Goal: Check status

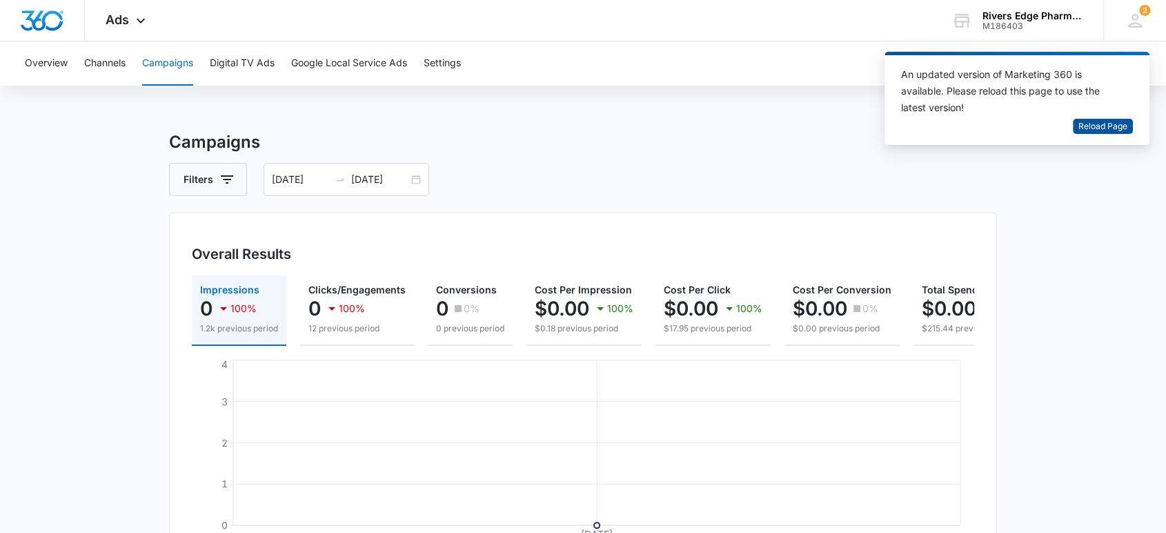
click at [1091, 126] on span "Reload Page" at bounding box center [1102, 126] width 49 height 13
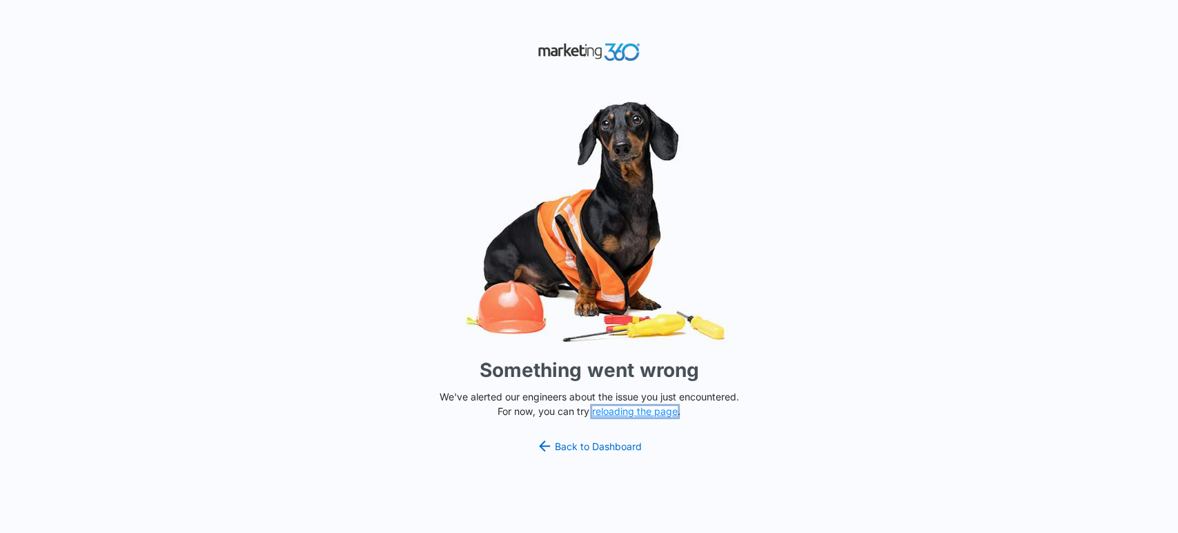
click at [632, 407] on button "reloading the page" at bounding box center [635, 411] width 86 height 11
click at [755, 145] on img at bounding box center [589, 221] width 414 height 257
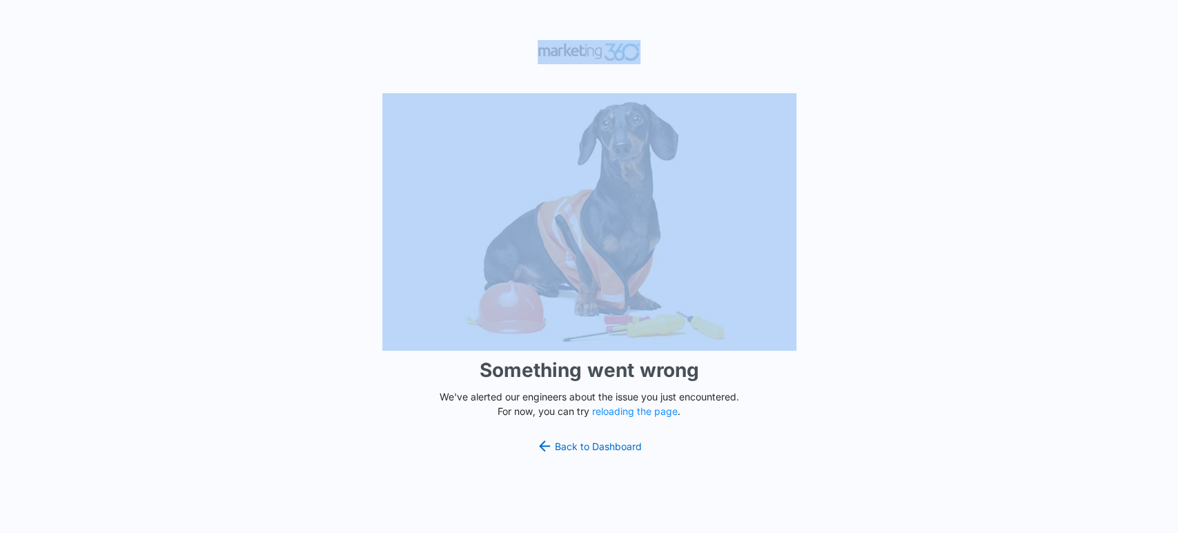
drag, startPoint x: 414, startPoint y: 33, endPoint x: 839, endPoint y: 321, distance: 513.1
click at [839, 321] on div "Something went wrong We've alerted our engineers about the issue you just encou…" at bounding box center [589, 266] width 1178 height 533
click at [881, 244] on div "Something went wrong We've alerted our engineers about the issue you just encou…" at bounding box center [589, 266] width 1178 height 533
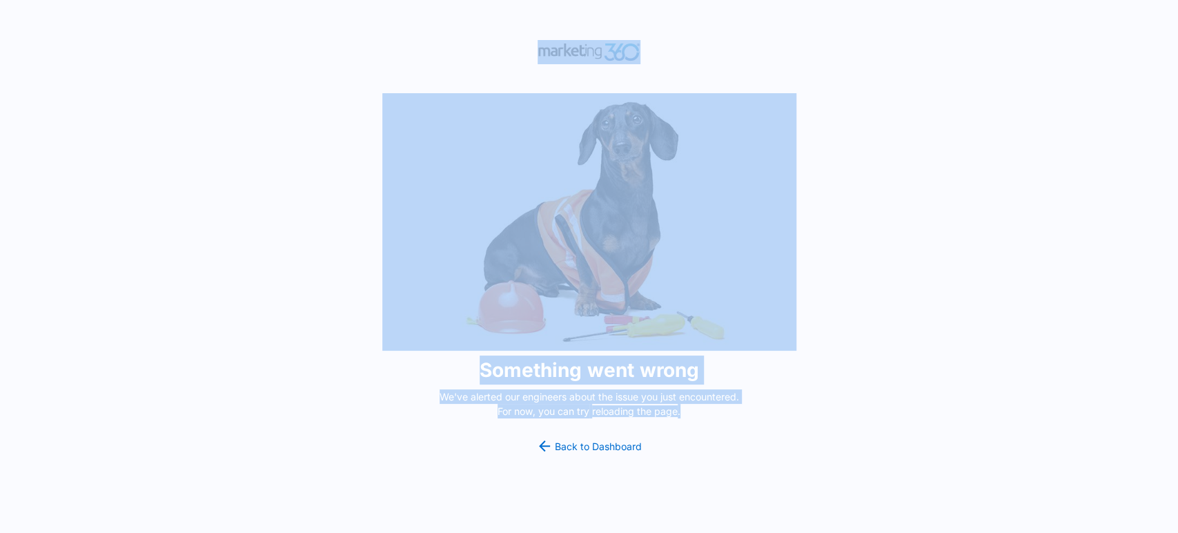
drag, startPoint x: 699, startPoint y: 470, endPoint x: 359, endPoint y: 246, distance: 406.9
click at [358, 246] on div "Something went wrong We've alerted our engineers about the issue you just encou…" at bounding box center [589, 266] width 1178 height 533
click at [243, 203] on div "Something went wrong We've alerted our engineers about the issue you just encou…" at bounding box center [589, 266] width 1178 height 533
click at [800, 32] on div "Something went wrong We've alerted our engineers about the issue you just encou…" at bounding box center [589, 266] width 1178 height 533
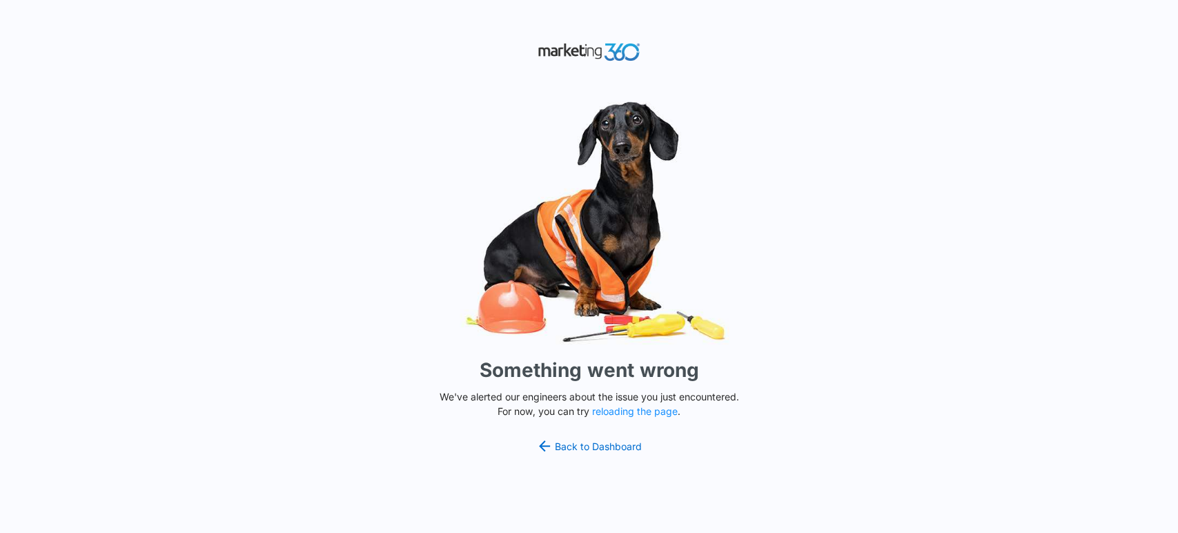
click at [243, 146] on div "Something went wrong We've alerted our engineers about the issue you just encou…" at bounding box center [589, 266] width 1178 height 533
